Goal: Use online tool/utility: Utilize a website feature to perform a specific function

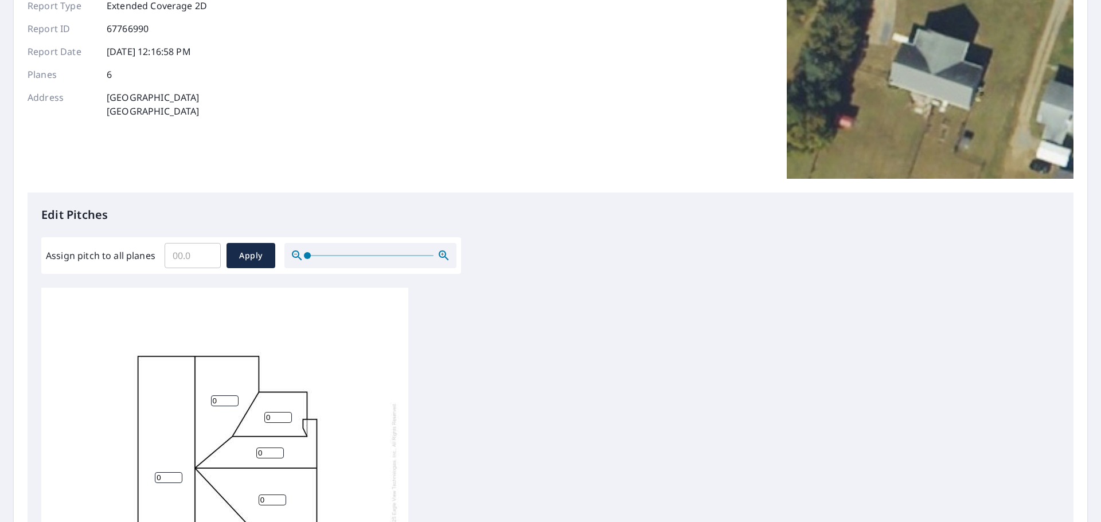
scroll to position [172, 0]
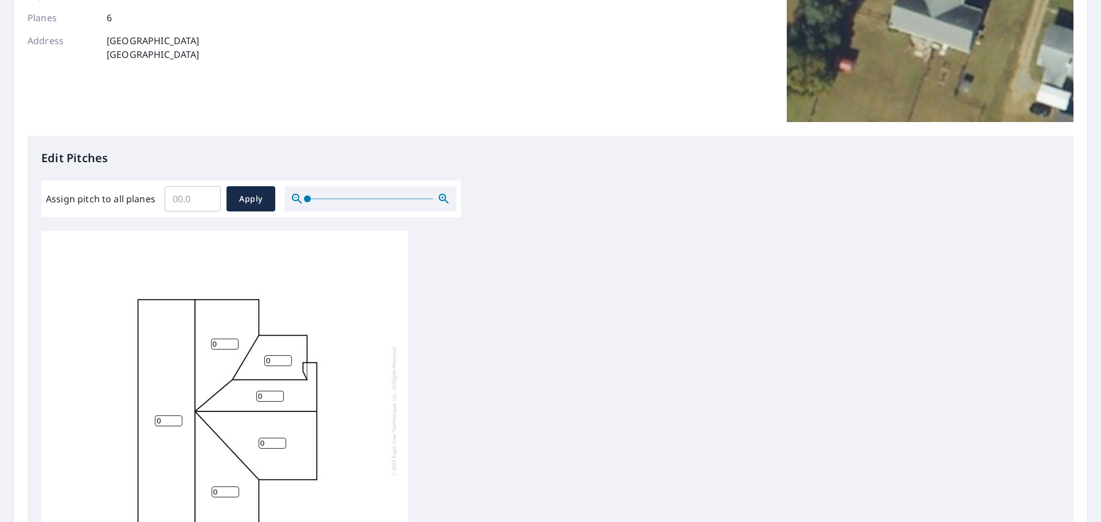
click at [191, 201] on input "Assign pitch to all planes" at bounding box center [193, 199] width 56 height 32
type input "8"
click at [241, 201] on span "Apply" at bounding box center [251, 199] width 30 height 14
type input "8"
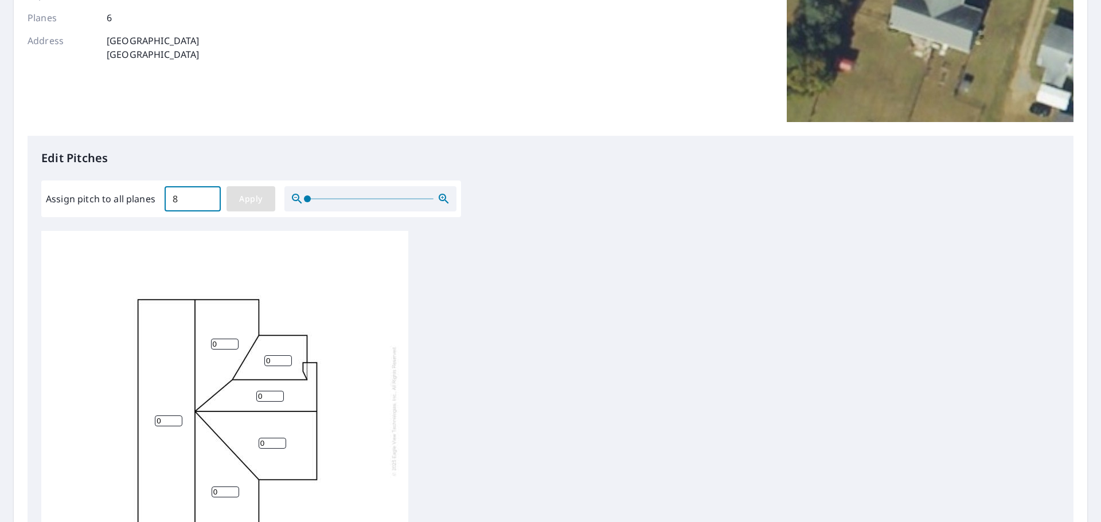
type input "8"
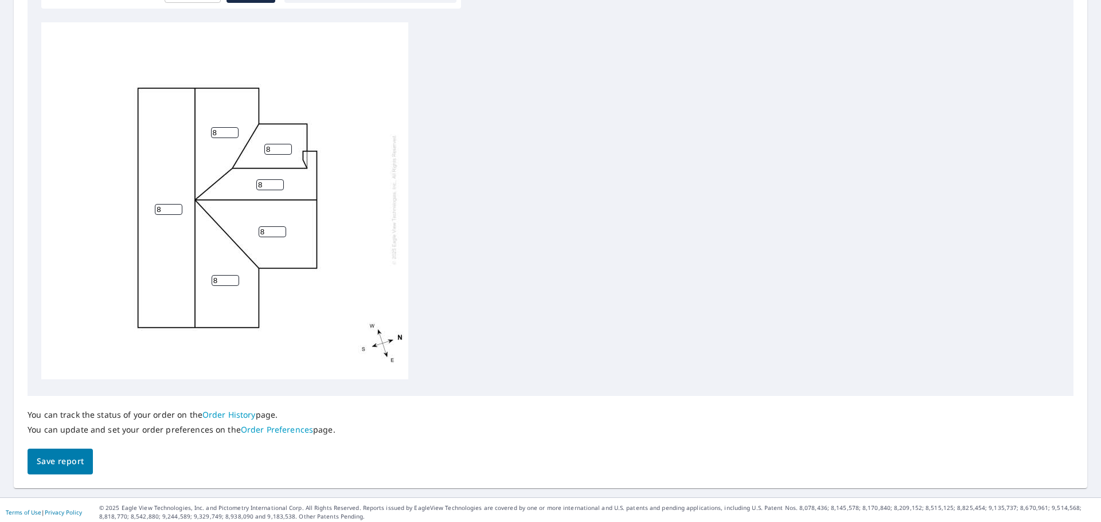
scroll to position [385, 0]
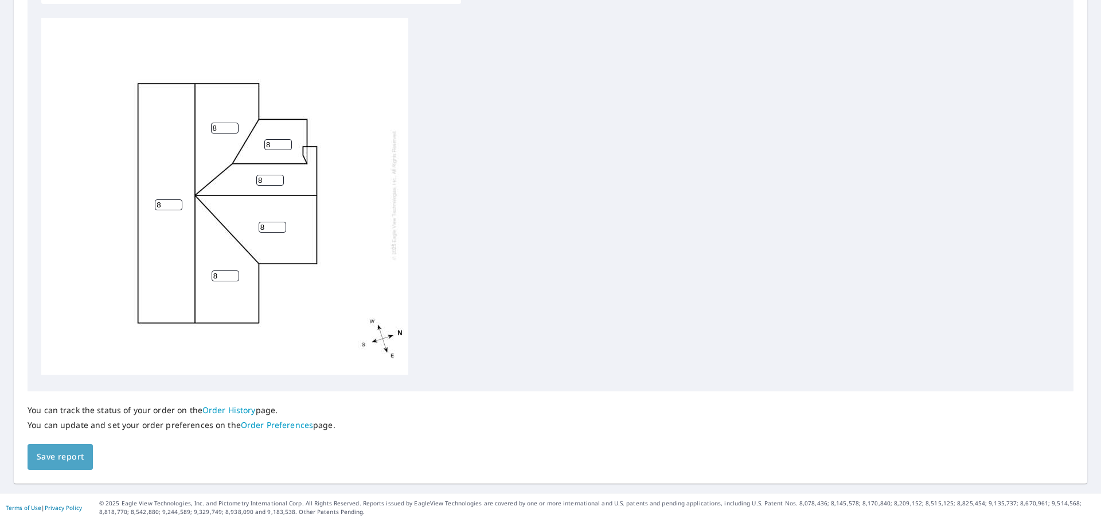
click at [56, 451] on span "Save report" at bounding box center [60, 457] width 47 height 14
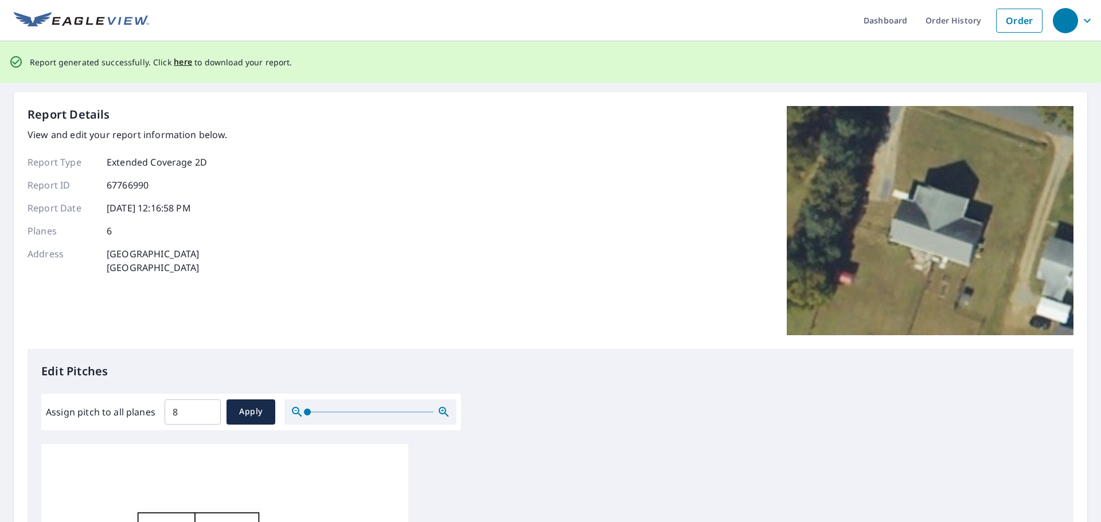
scroll to position [0, 0]
click at [176, 68] on span "here" at bounding box center [183, 63] width 19 height 14
